Goal: Use online tool/utility: Utilize a website feature to perform a specific function

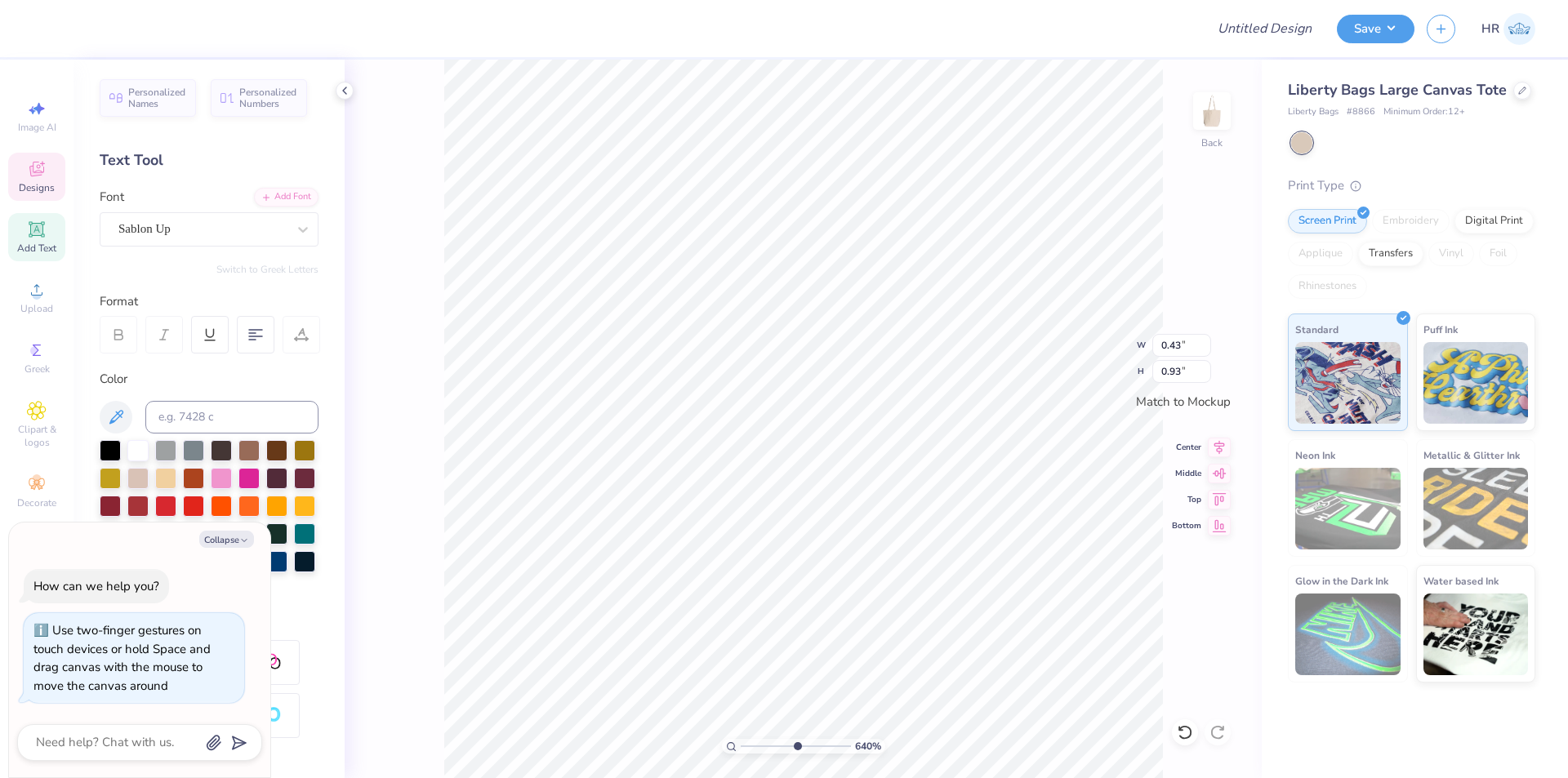
type input "6.4"
type textarea "x"
type input "6.48"
type textarea "x"
drag, startPoint x: 740, startPoint y: 746, endPoint x: 770, endPoint y: 725, distance: 36.6
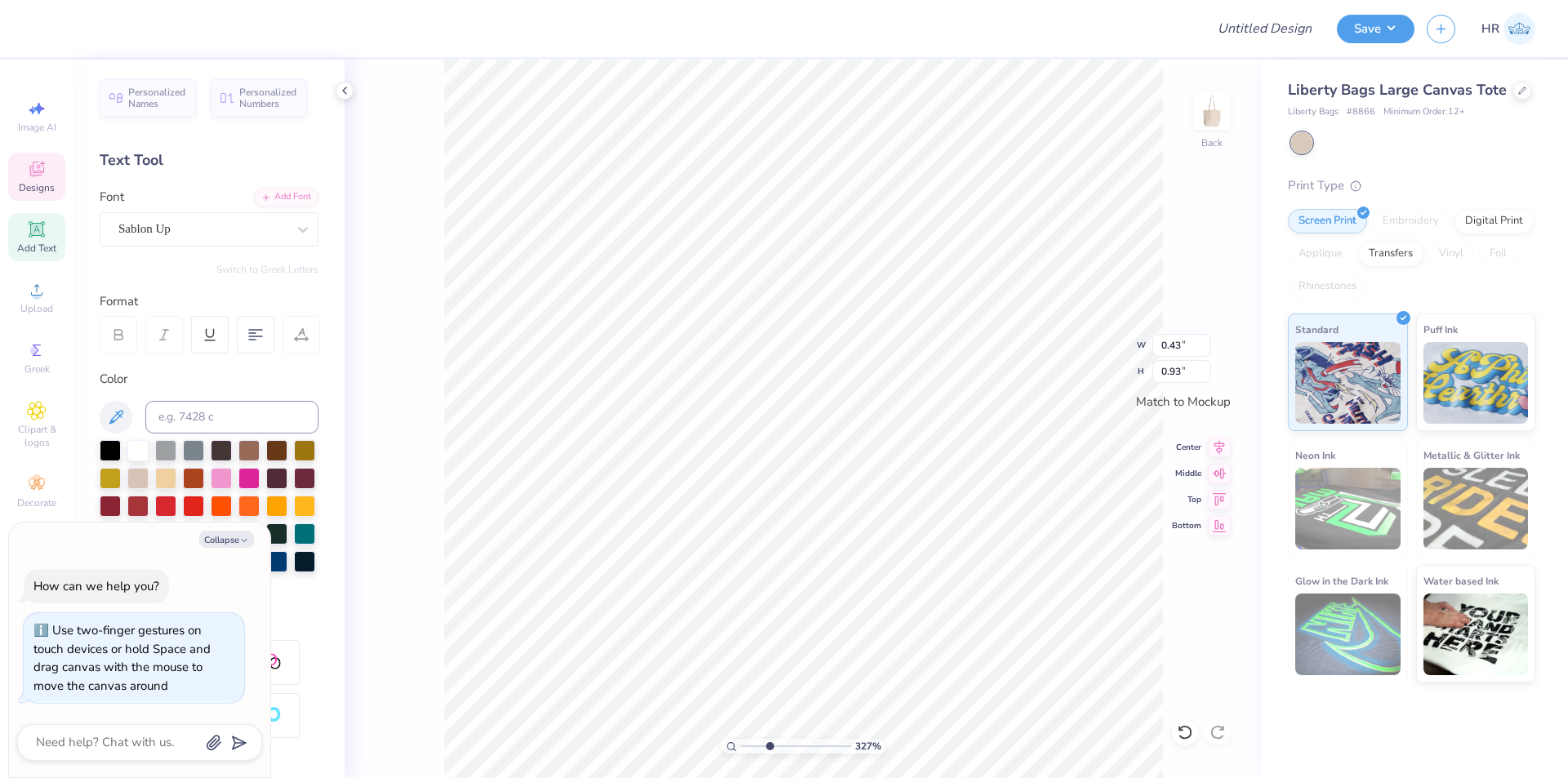
type input "3.27"
click at [770, 739] on input "range" at bounding box center [796, 746] width 110 height 15
type textarea "x"
type input "0.88"
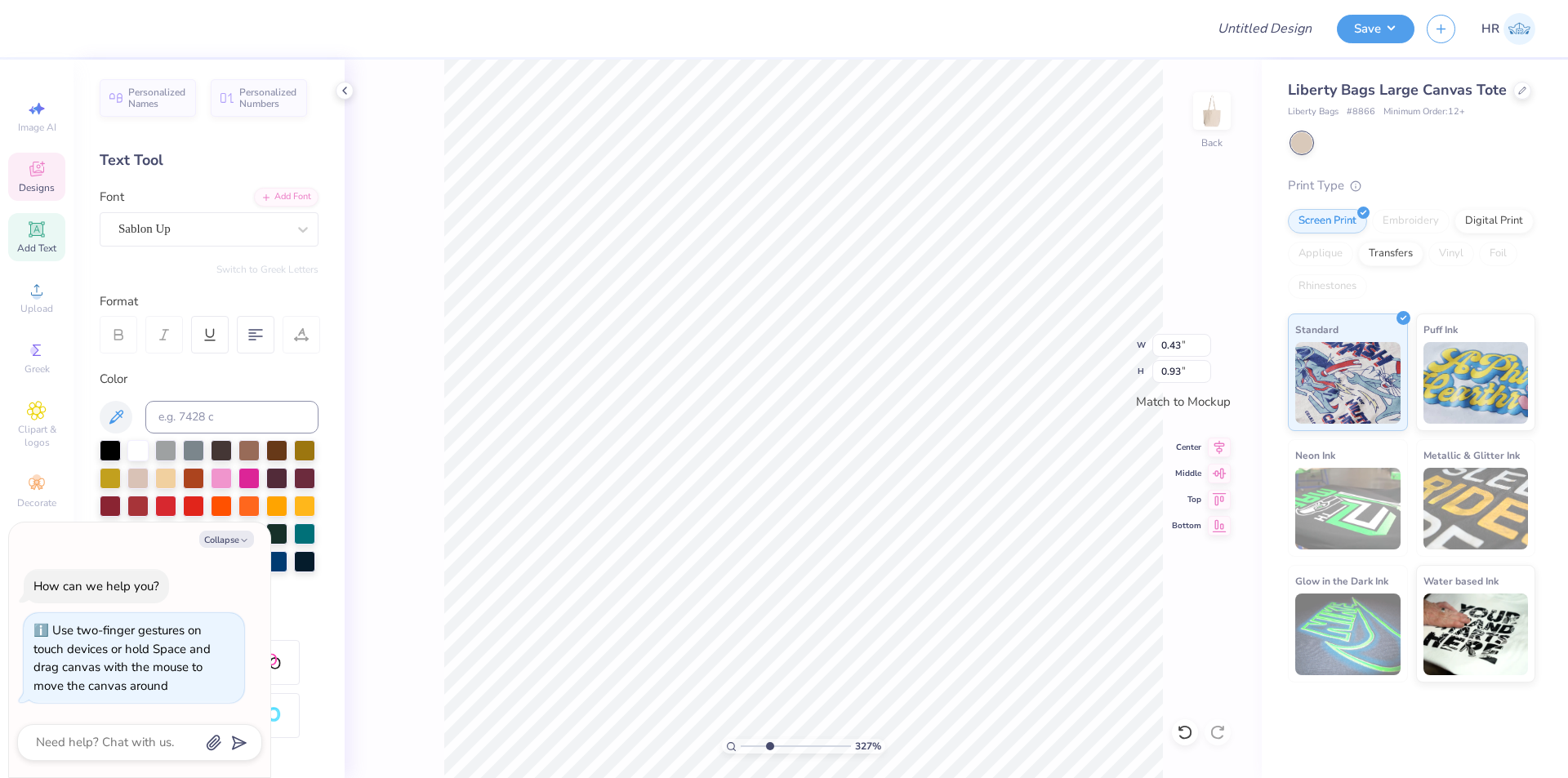
type input "0.85"
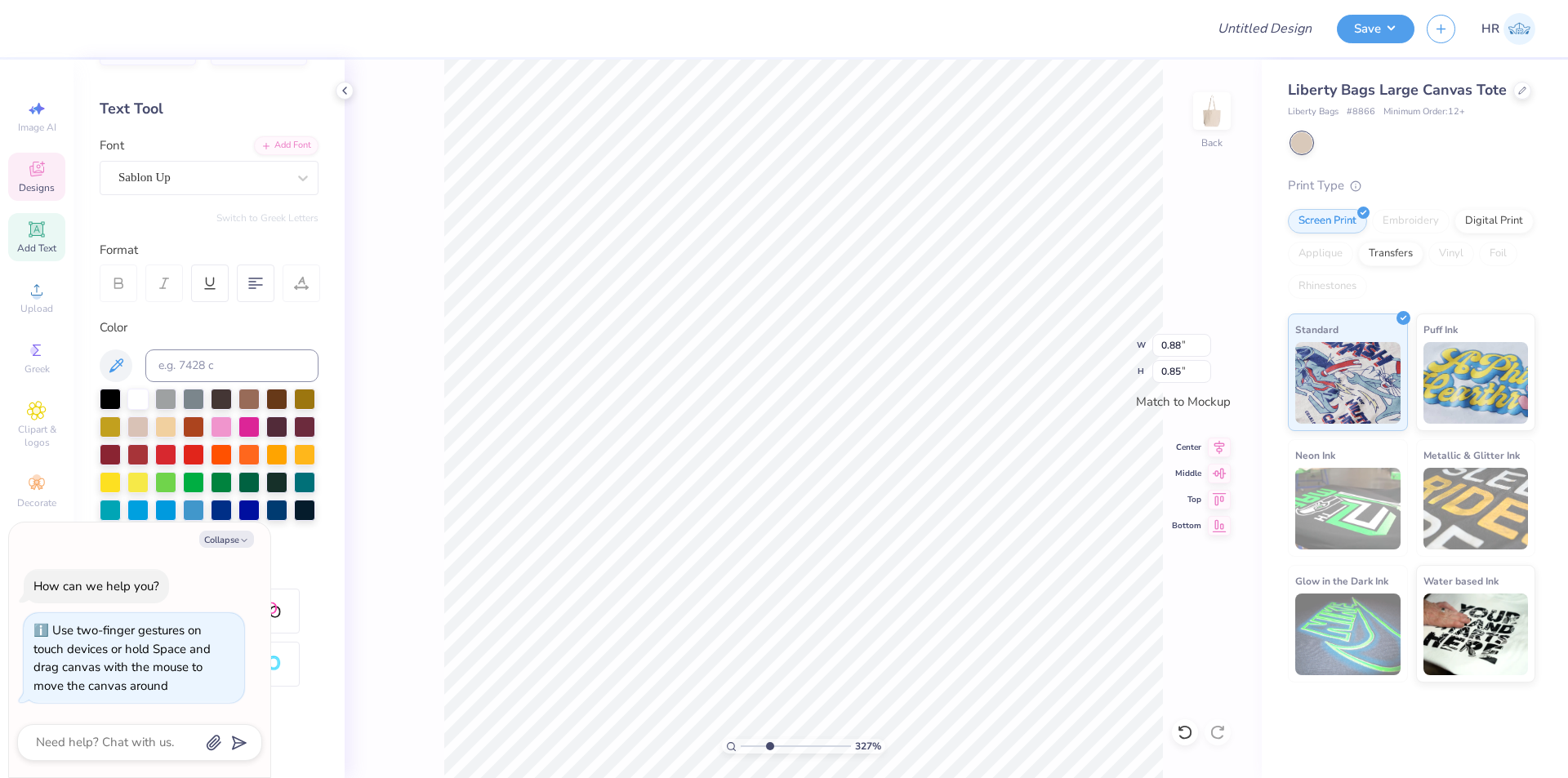
scroll to position [199, 0]
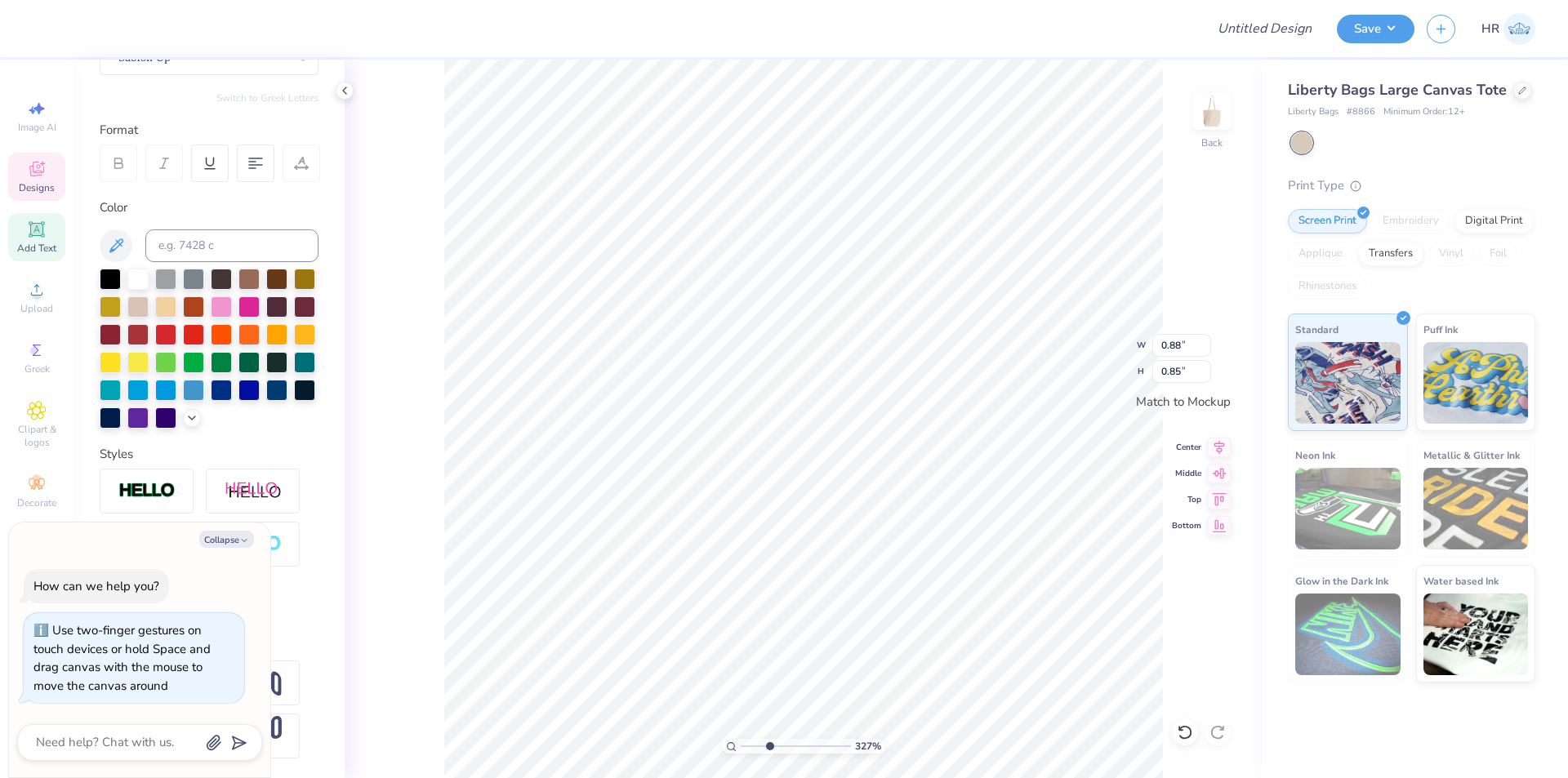
click at [222, 541] on button "Collapse" at bounding box center [226, 539] width 54 height 17
type textarea "x"
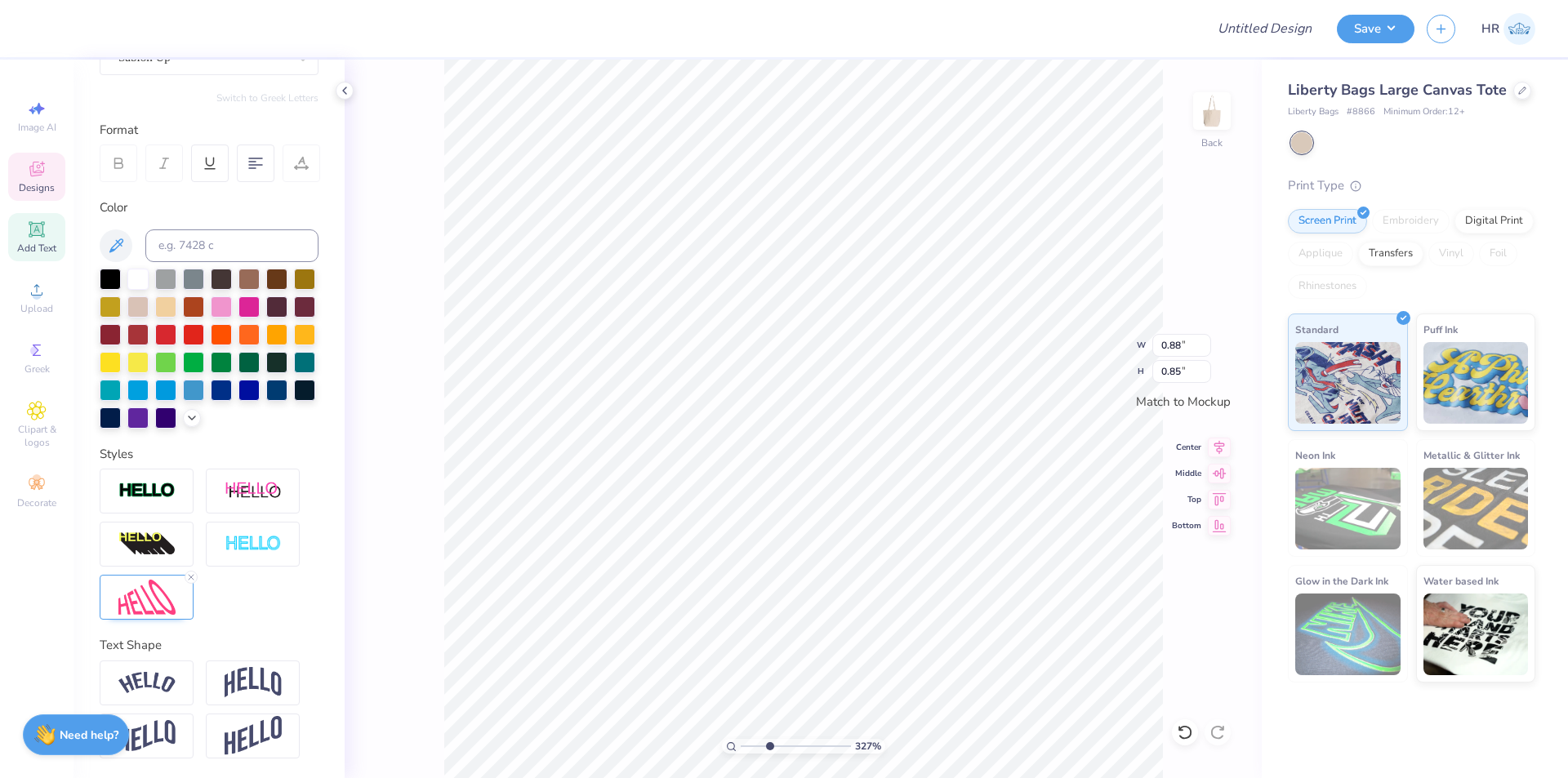
type input "0.43"
type input "0.95"
type input "0.40"
type input "0.90"
type input "0.43"
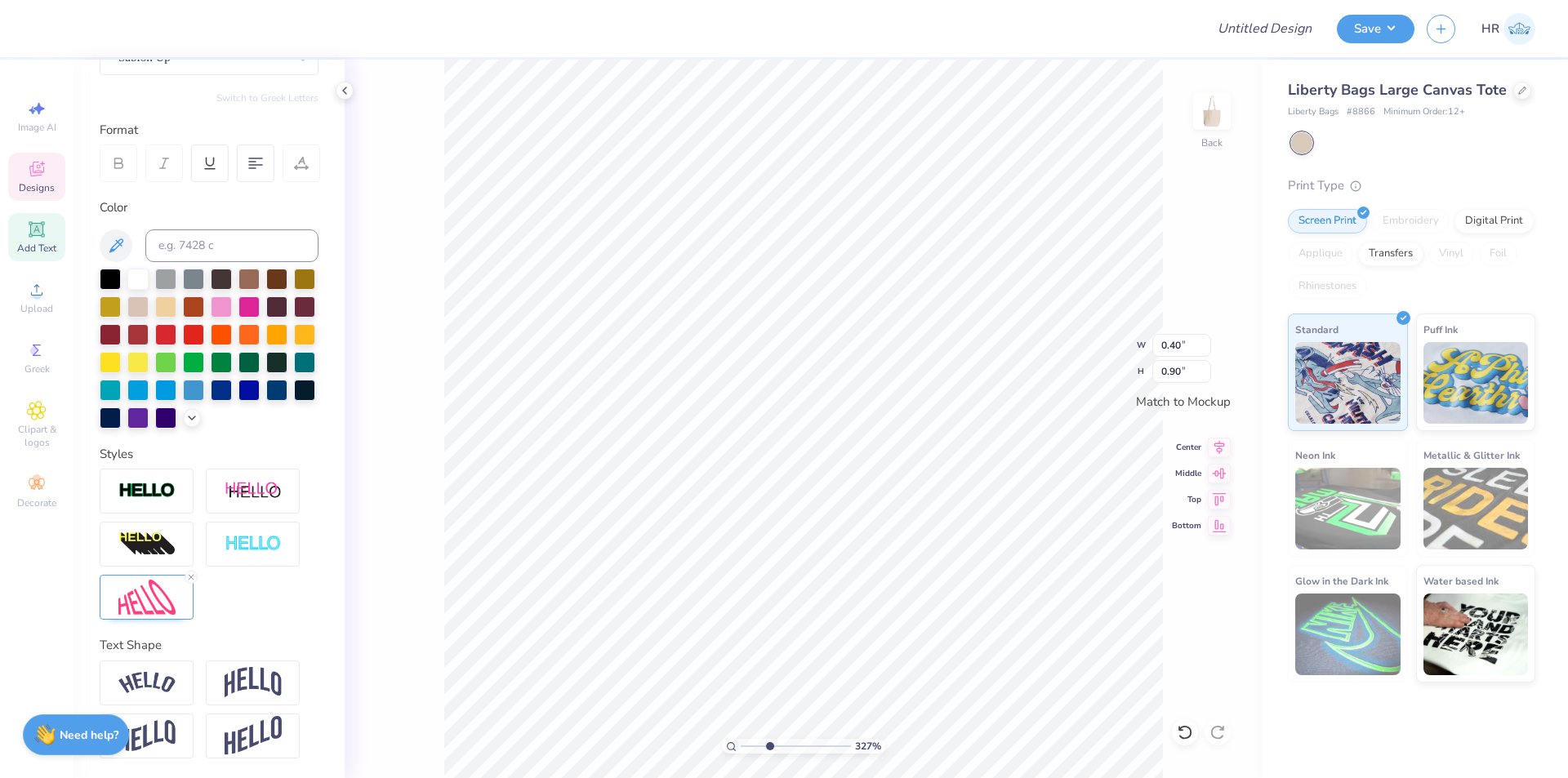
type input "0.70"
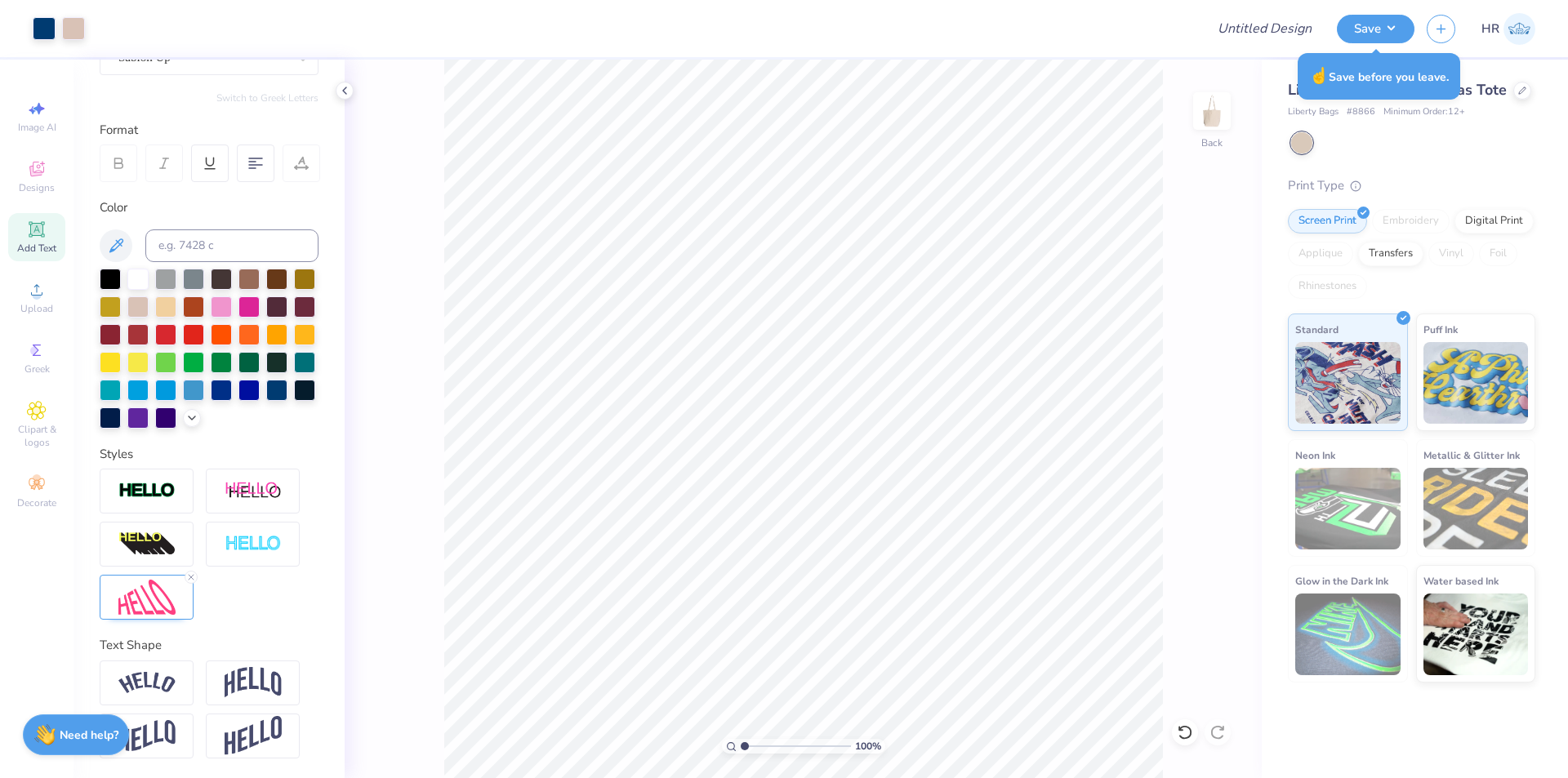
drag, startPoint x: 763, startPoint y: 745, endPoint x: 724, endPoint y: 739, distance: 39.5
type input "1"
click at [740, 740] on input "range" at bounding box center [796, 746] width 110 height 15
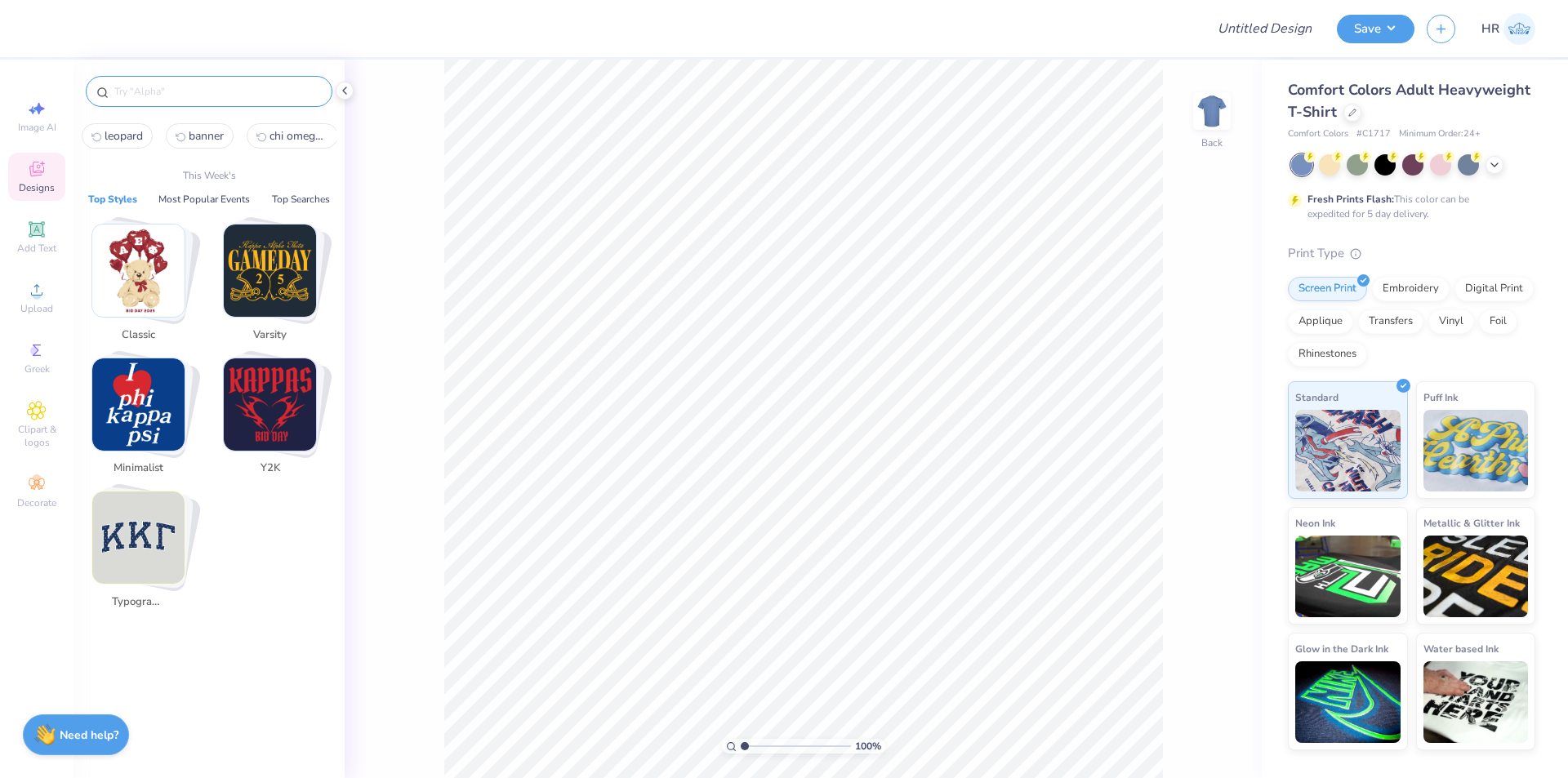
click at [127, 93] on input "text" at bounding box center [217, 91] width 209 height 16
click at [38, 364] on span "Greek" at bounding box center [36, 369] width 25 height 13
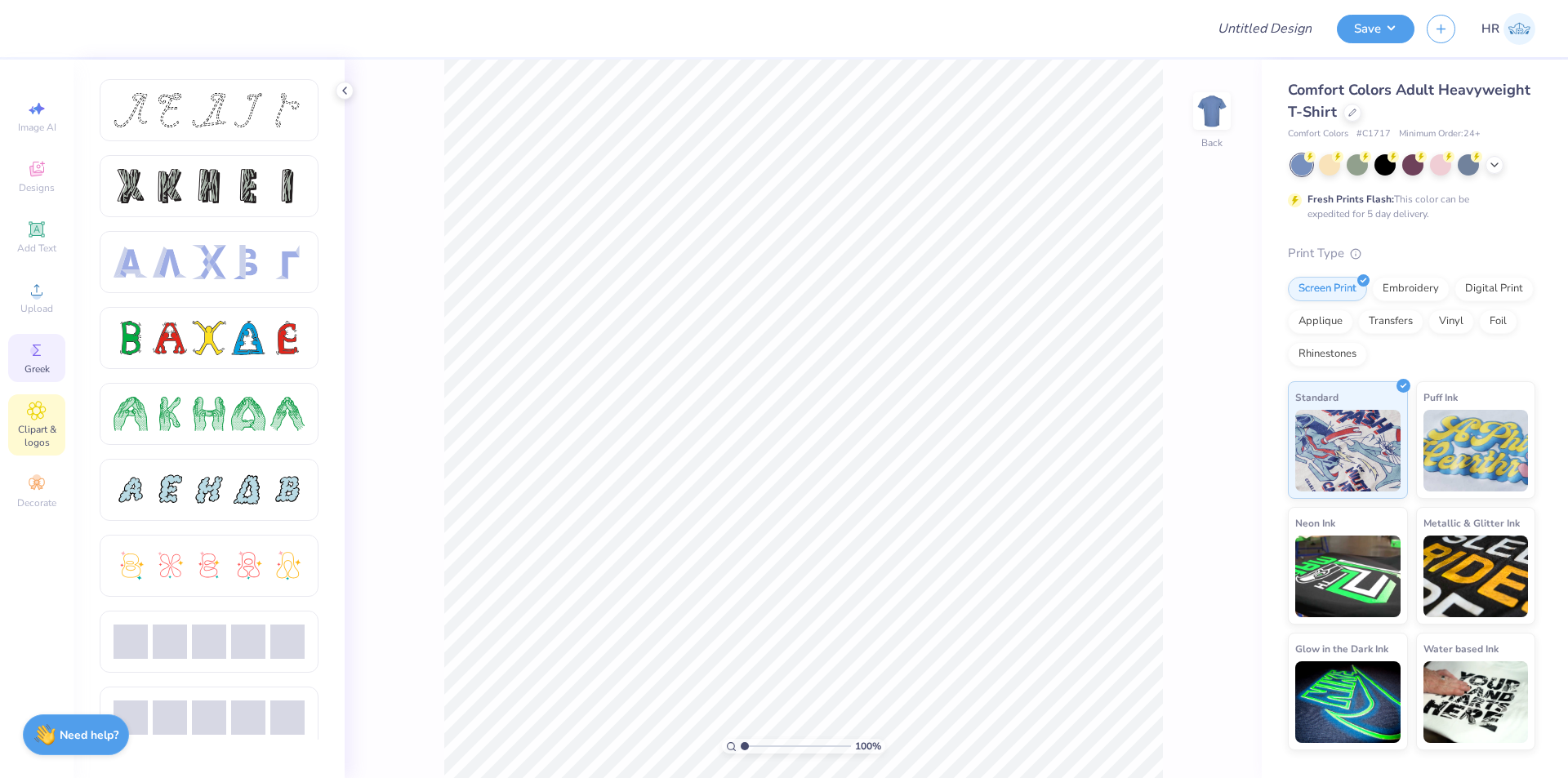
click at [37, 417] on icon at bounding box center [36, 410] width 19 height 20
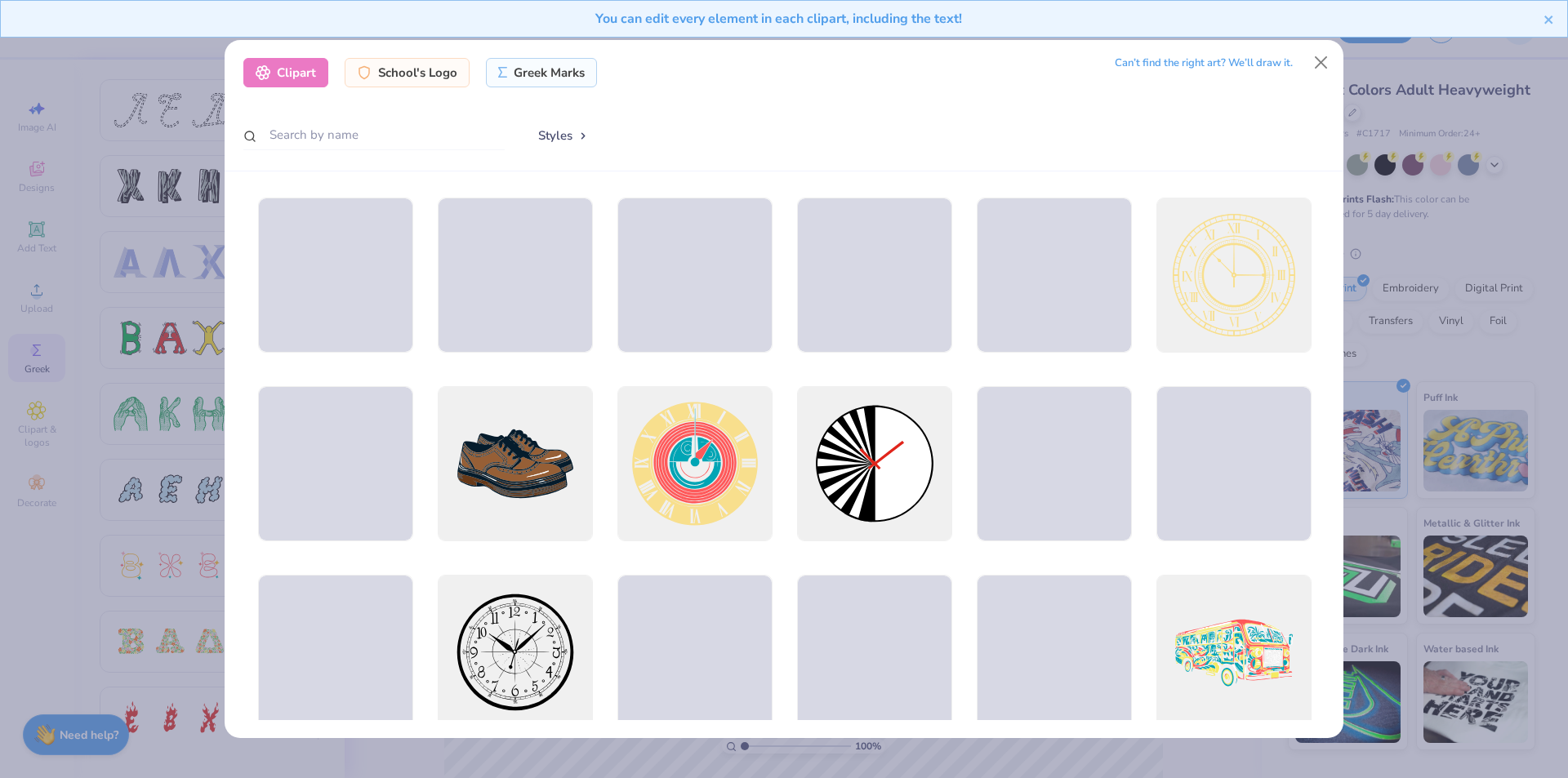
click at [366, 154] on div "Clipart School's Logo Greek Marks Can’t find the right art? We’ll draw it. Styl…" at bounding box center [784, 105] width 1119 height 132
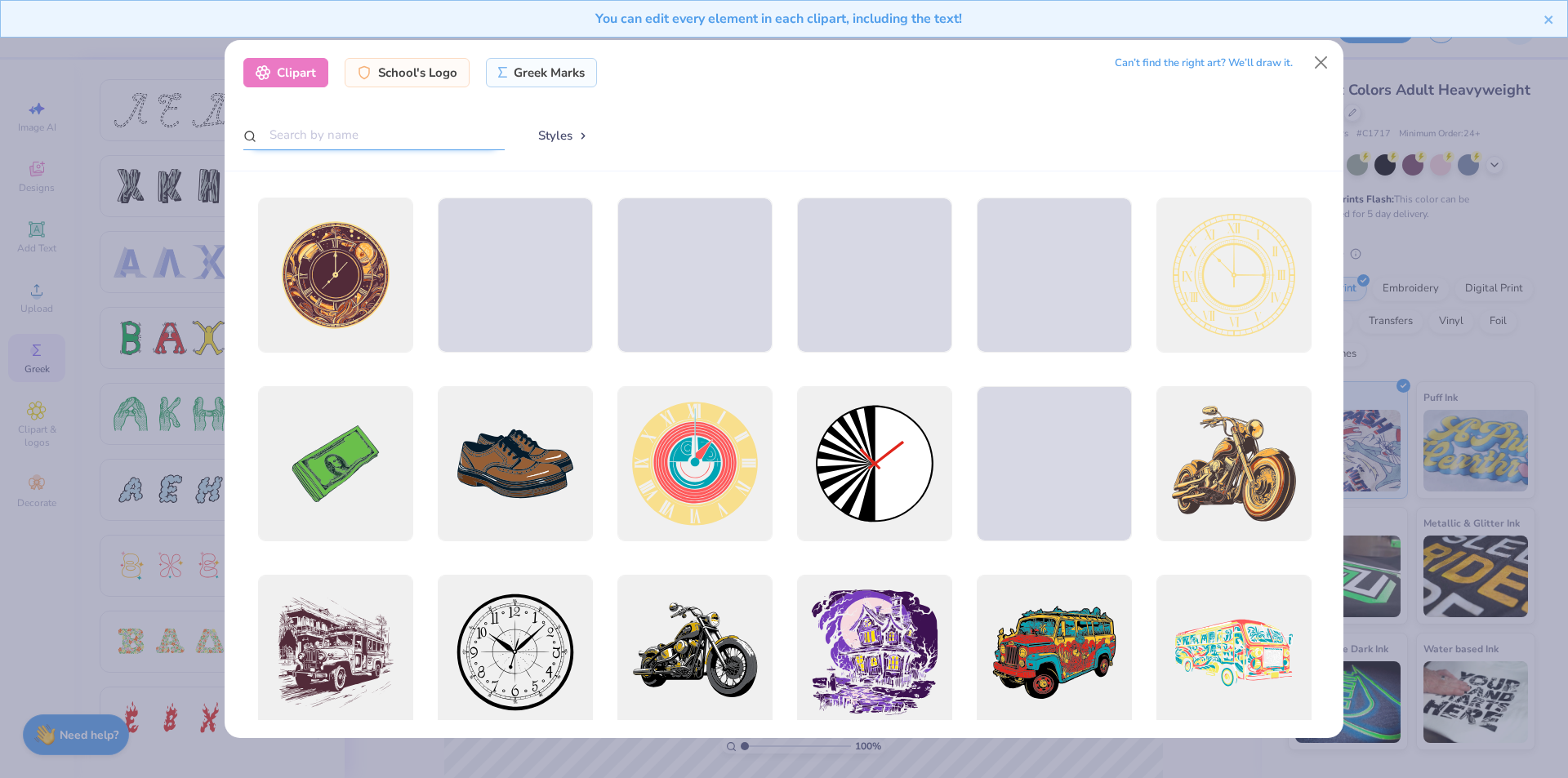
click at [337, 137] on input "text" at bounding box center [373, 134] width 261 height 30
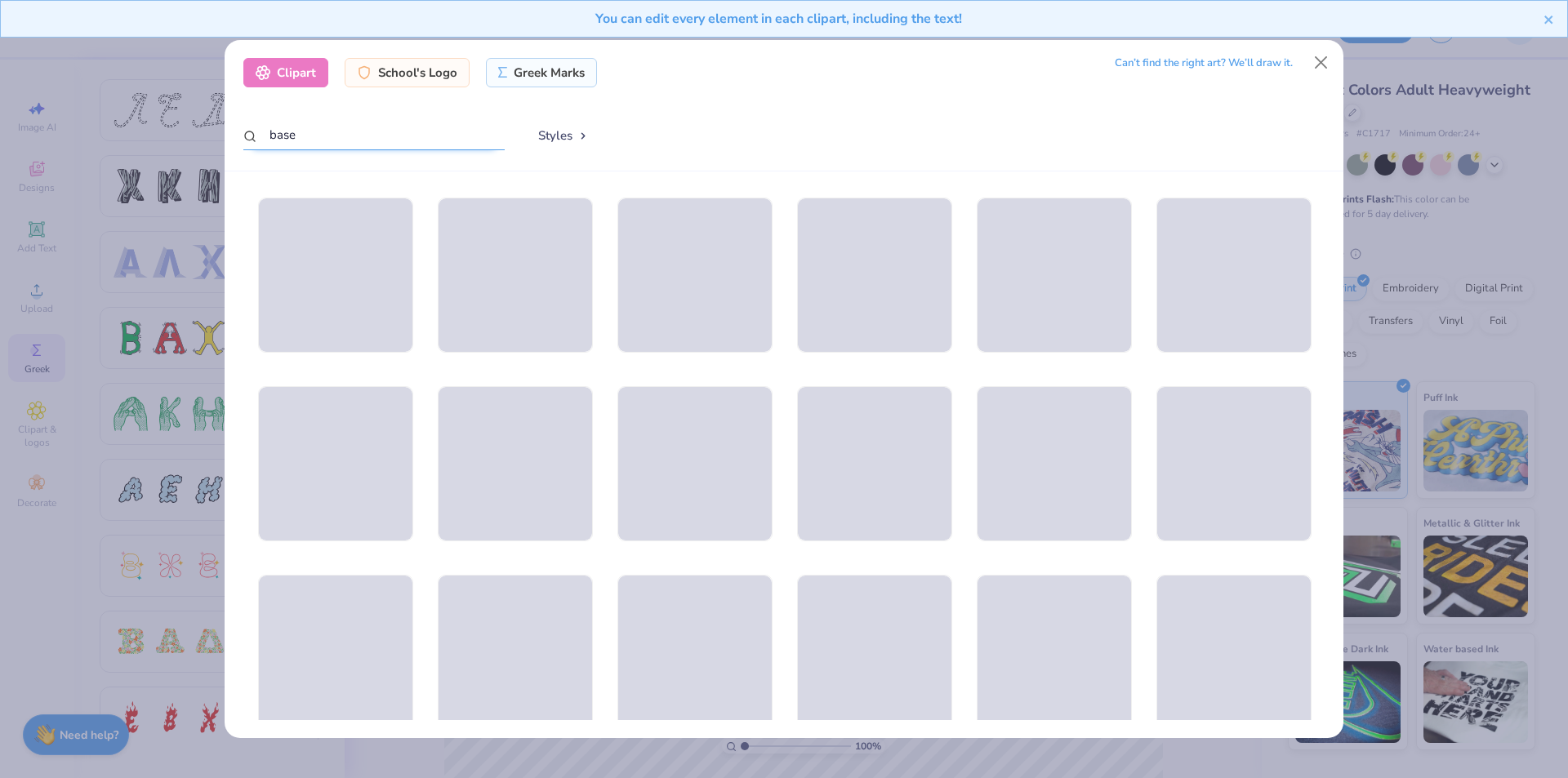
type input "g"
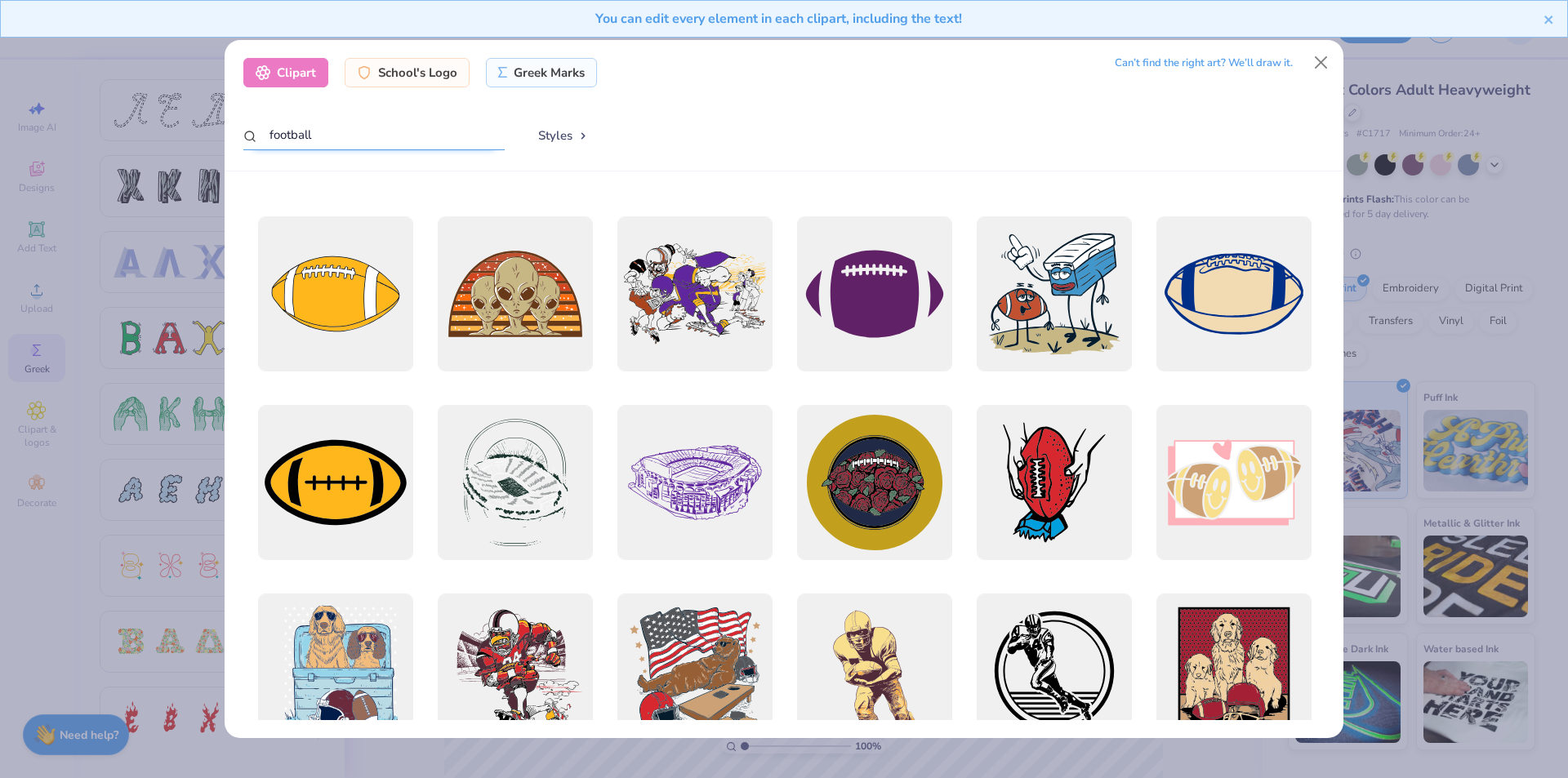
scroll to position [735, 0]
type input "football"
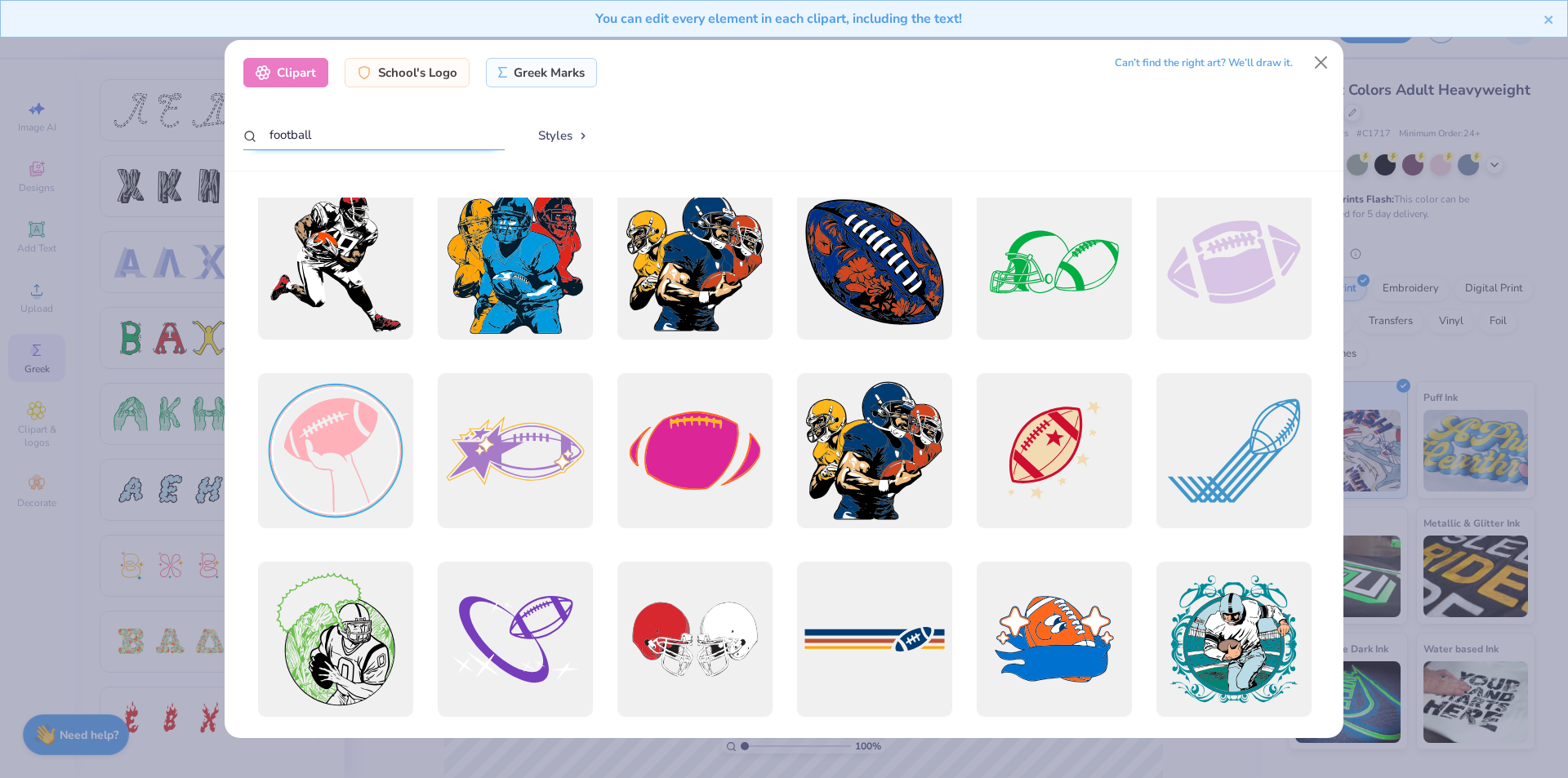
scroll to position [2041, 0]
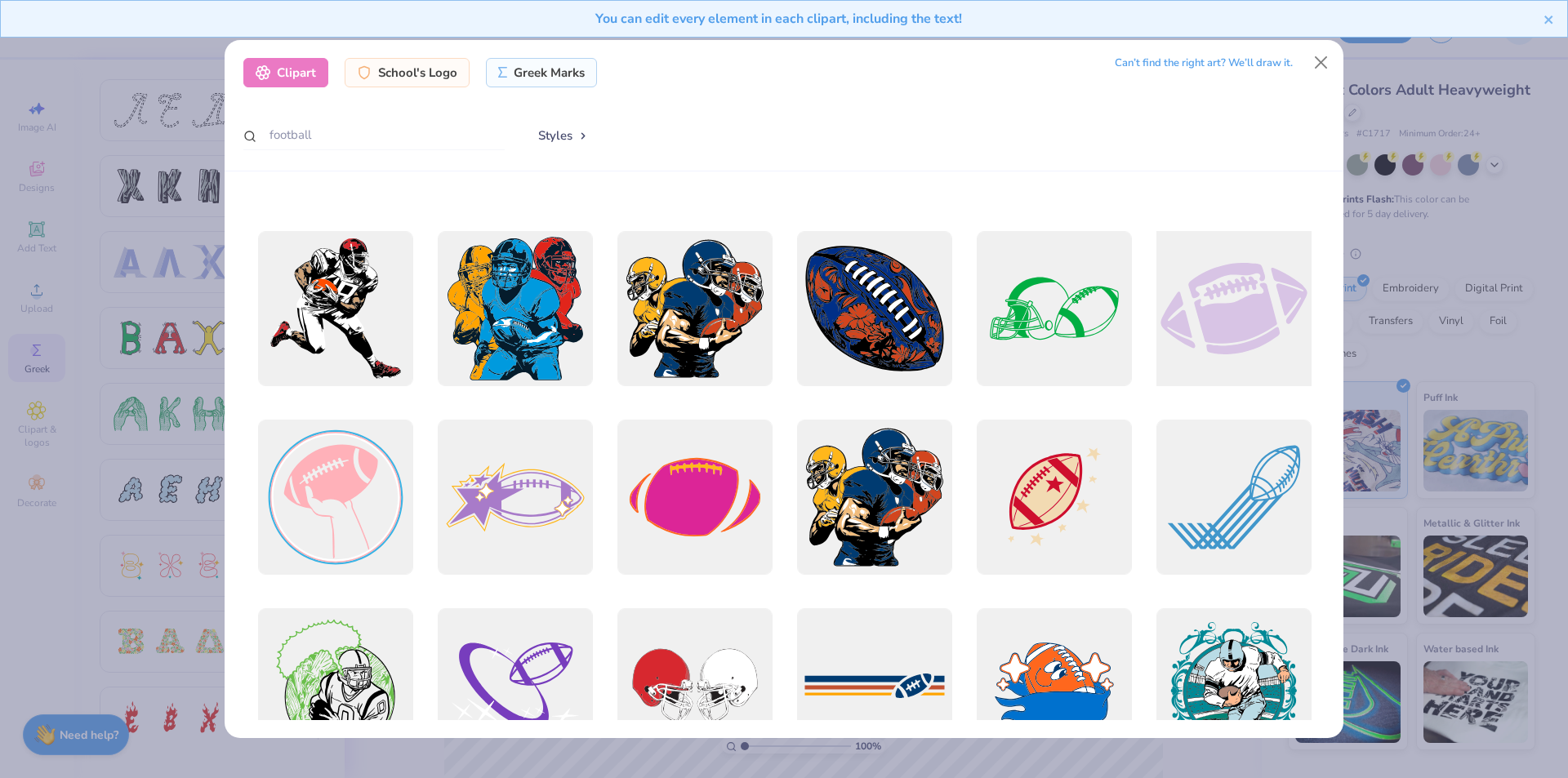
click at [1225, 319] on div at bounding box center [1234, 309] width 171 height 171
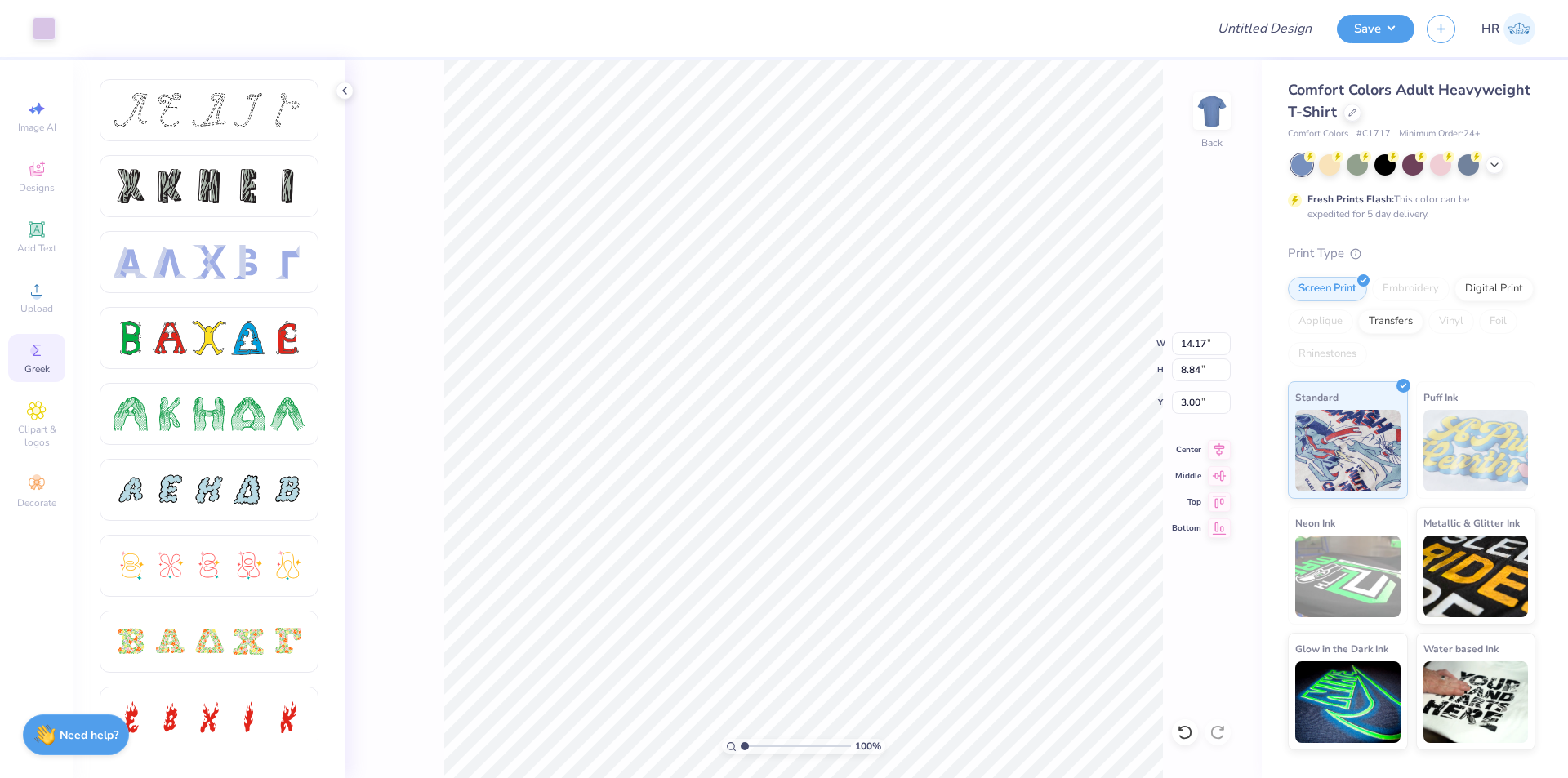
type input "7.36"
type input "4.59"
type input "7.32"
type input "7.52"
type input "4.48"
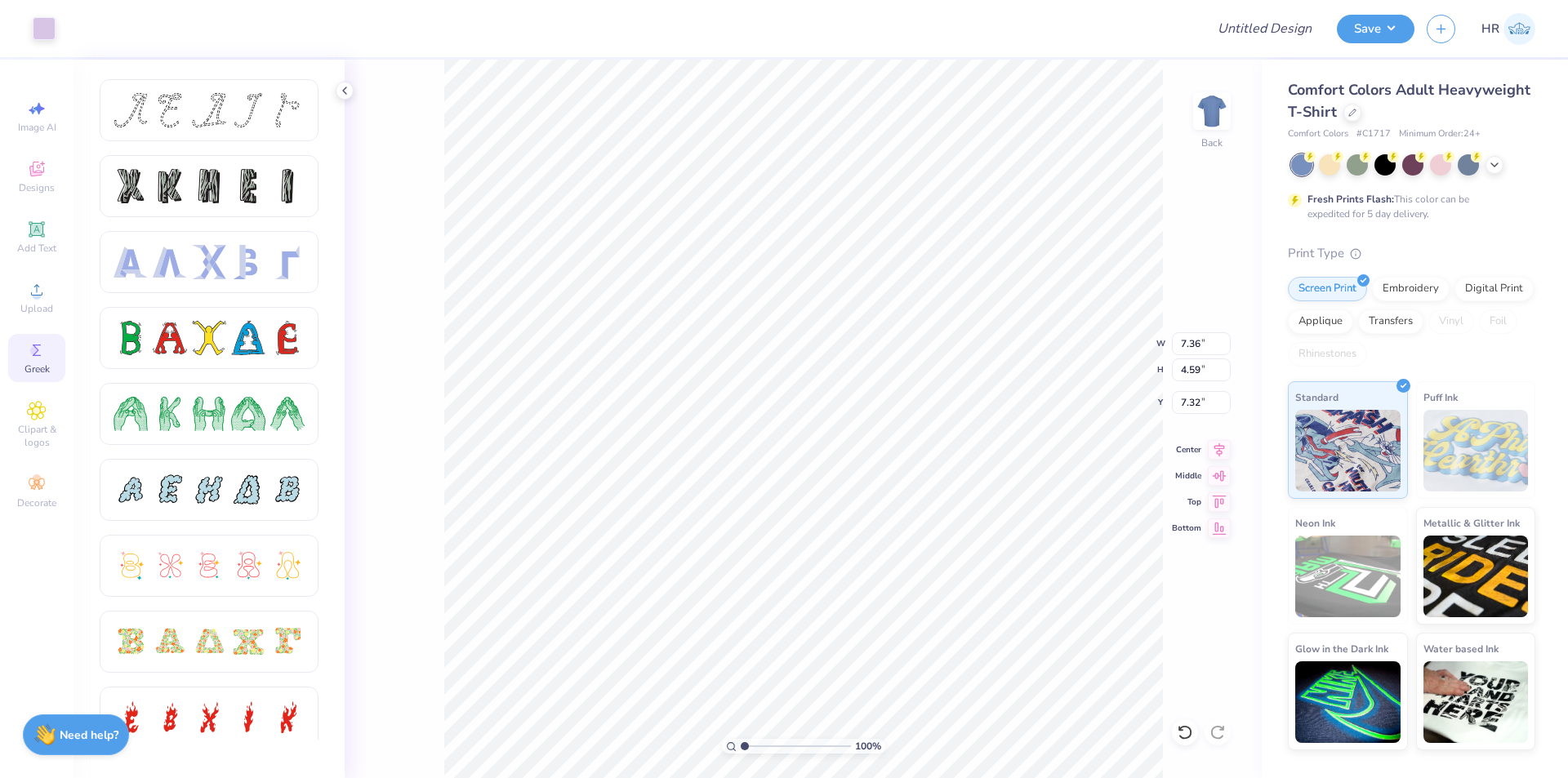
type input "7.38"
type input "5.48"
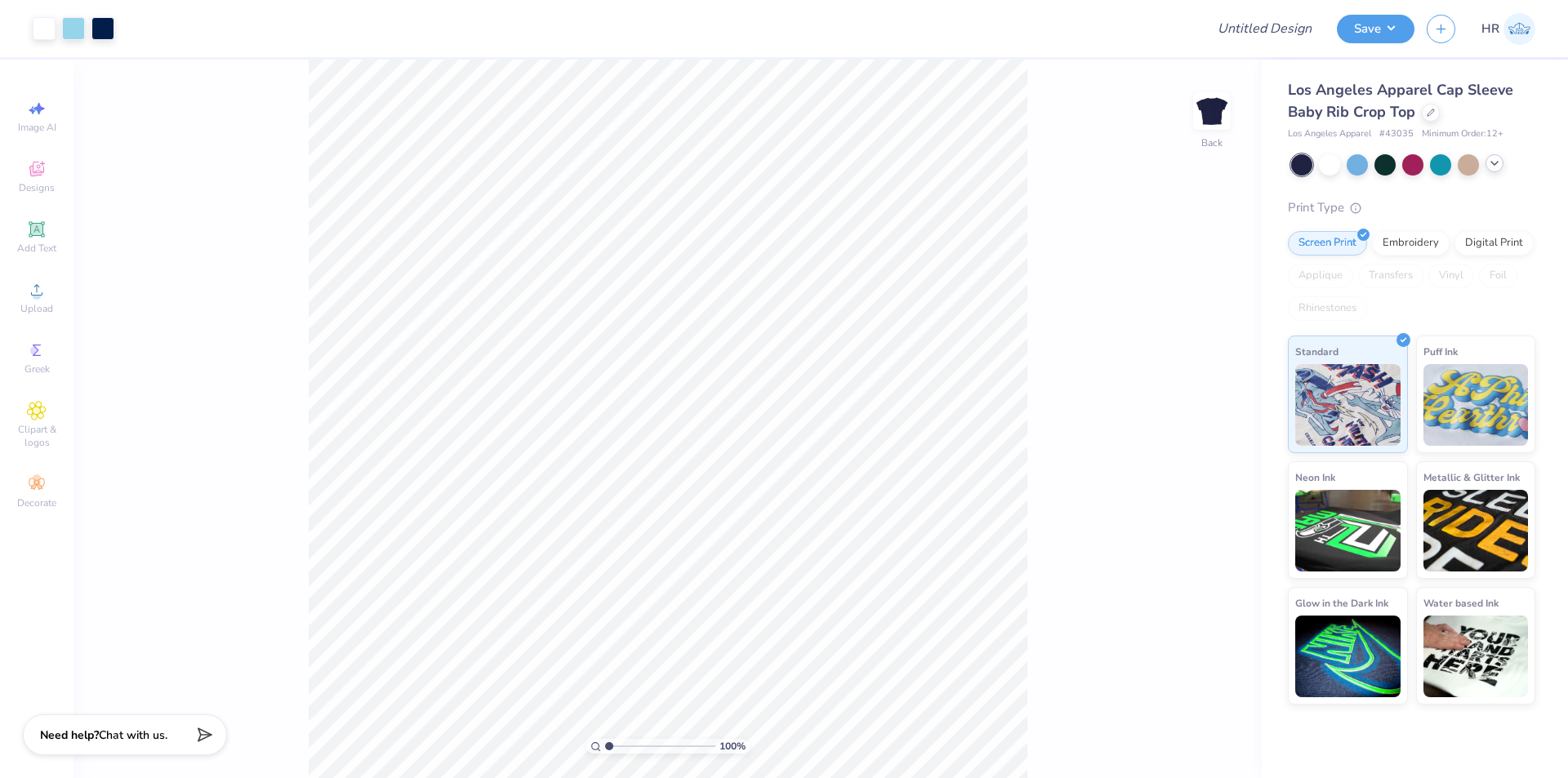
click at [1490, 170] on div at bounding box center [1495, 163] width 18 height 18
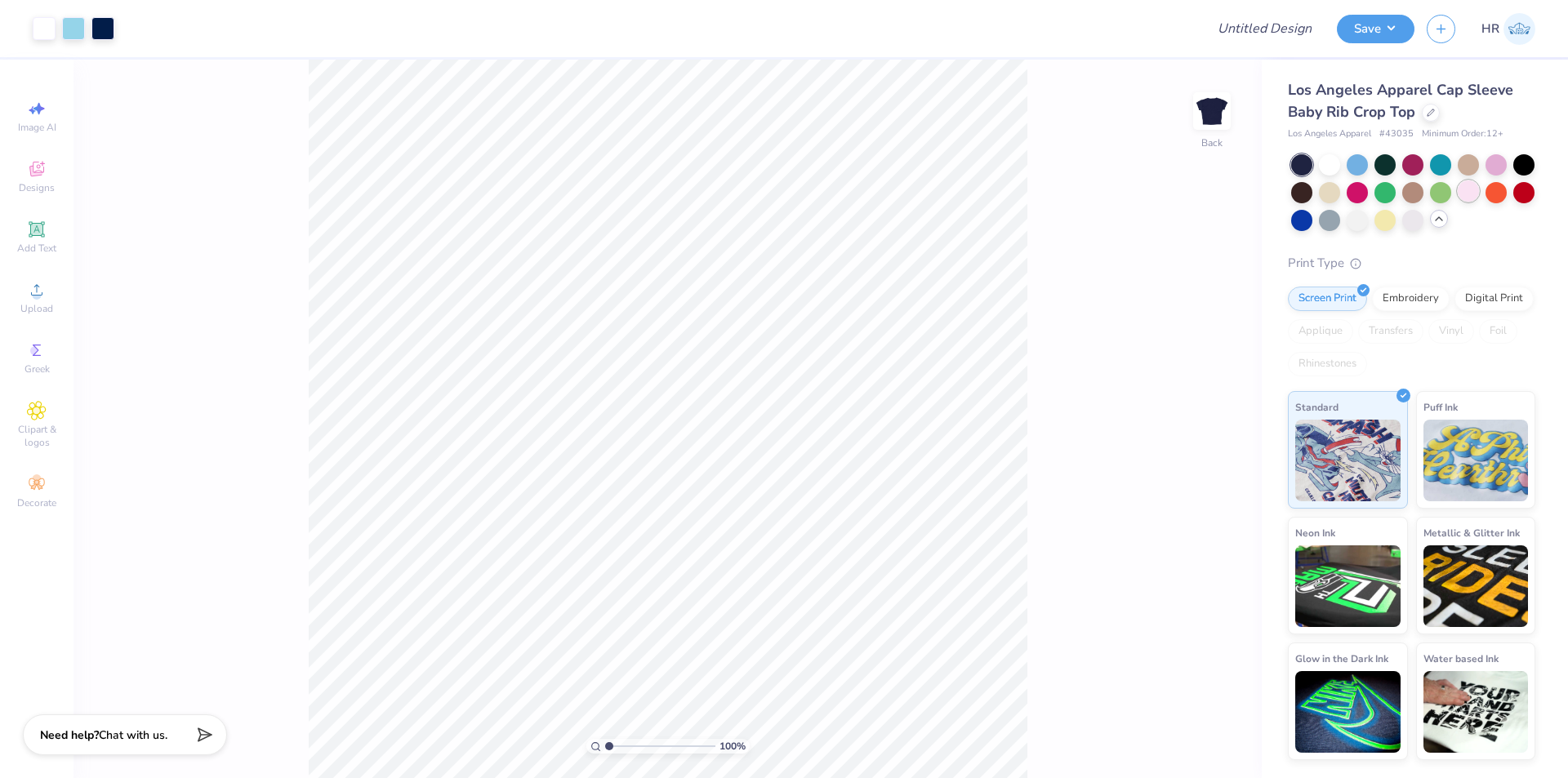
click at [1478, 195] on div at bounding box center [1468, 190] width 22 height 22
click at [1502, 170] on div at bounding box center [1496, 163] width 22 height 22
click at [1392, 222] on div at bounding box center [1385, 219] width 22 height 22
click at [1309, 195] on div at bounding box center [1302, 190] width 22 height 22
click at [75, 32] on div at bounding box center [73, 27] width 23 height 23
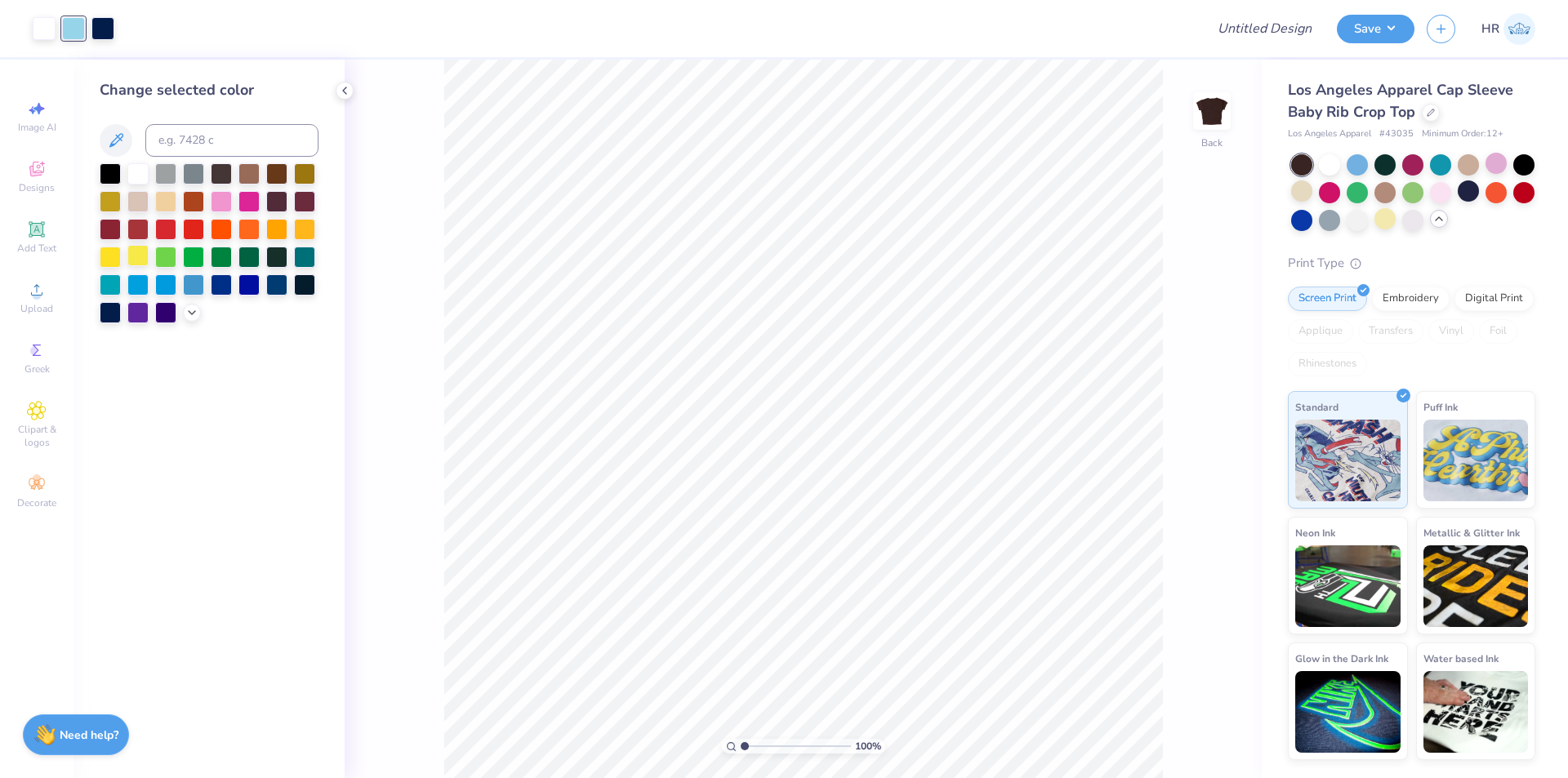
click at [143, 257] on div at bounding box center [138, 255] width 22 height 22
click at [103, 31] on div at bounding box center [103, 27] width 23 height 23
click at [222, 202] on div at bounding box center [221, 200] width 22 height 22
click at [42, 24] on div at bounding box center [44, 27] width 23 height 23
click at [225, 195] on div at bounding box center [221, 200] width 22 height 22
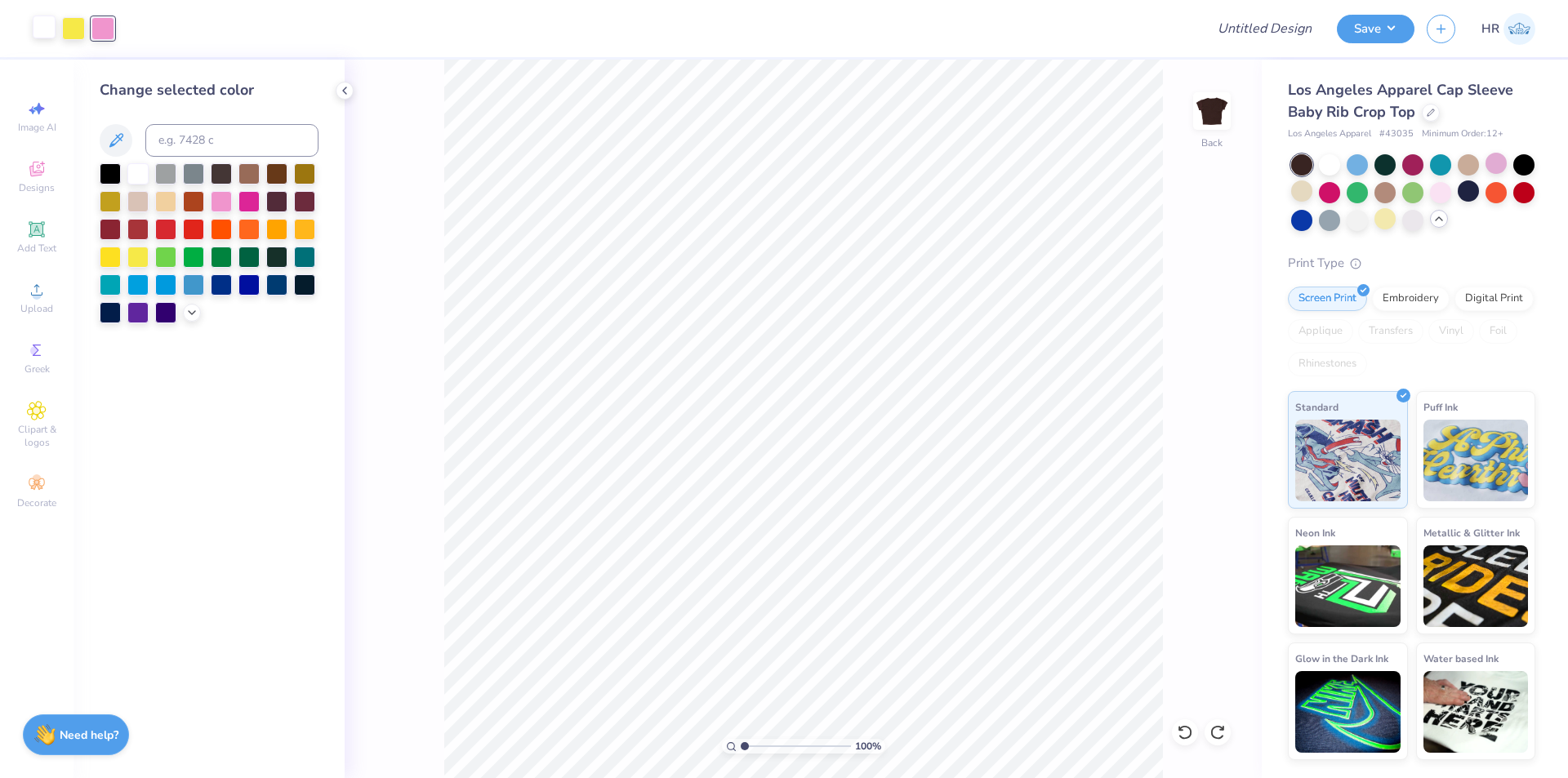
click at [42, 21] on div at bounding box center [44, 27] width 23 height 23
click at [191, 312] on icon at bounding box center [191, 310] width 13 height 13
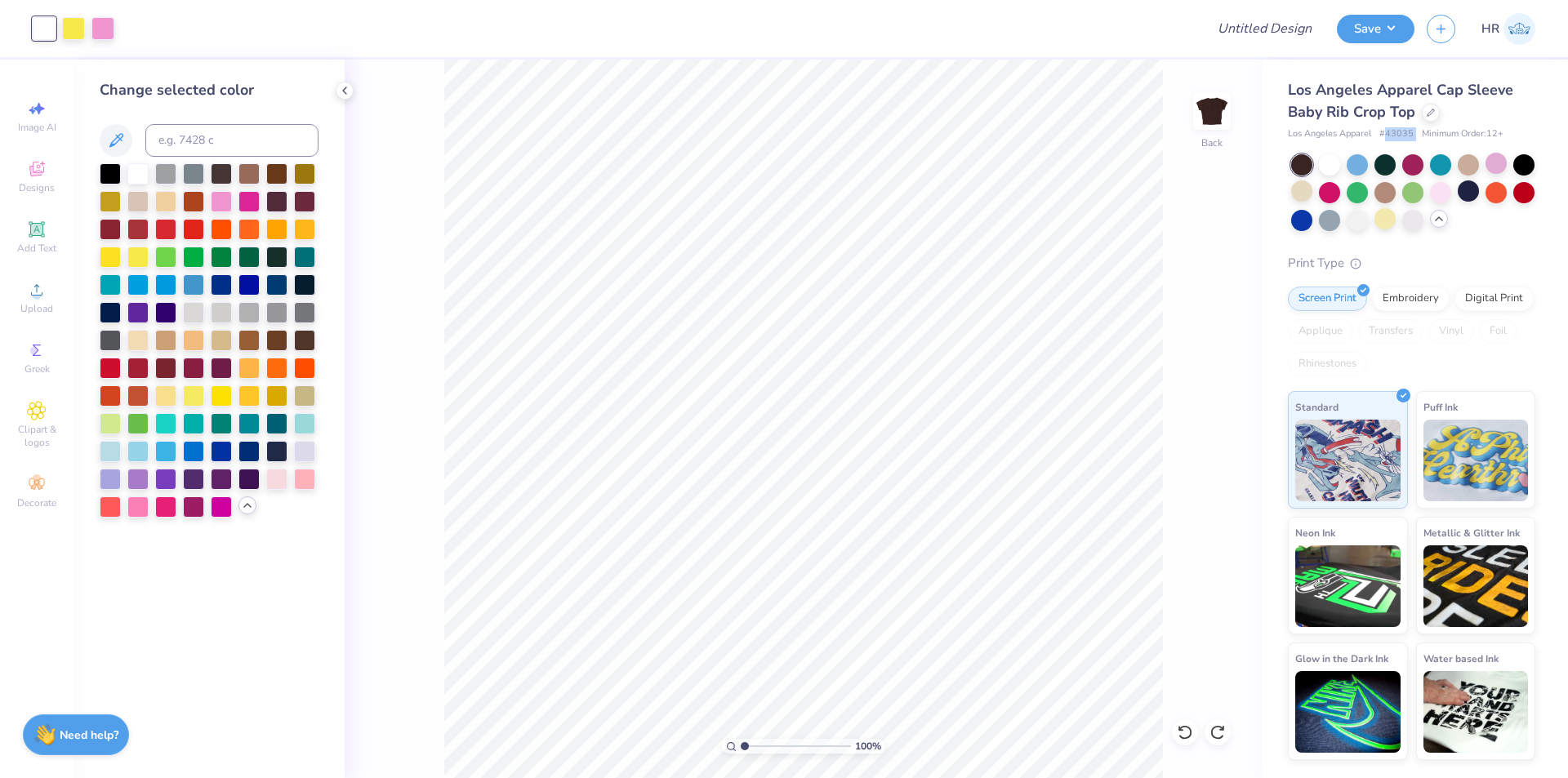
drag, startPoint x: 1389, startPoint y: 133, endPoint x: 1418, endPoint y: 127, distance: 29.6
click at [1418, 127] on div "Los Angeles Apparel Cap Sleeve Baby Rib Crop Top Los Angeles Apparel # 43035 Mi…" at bounding box center [1411, 110] width 247 height 62
copy span "43035"
